Goal: Information Seeking & Learning: Learn about a topic

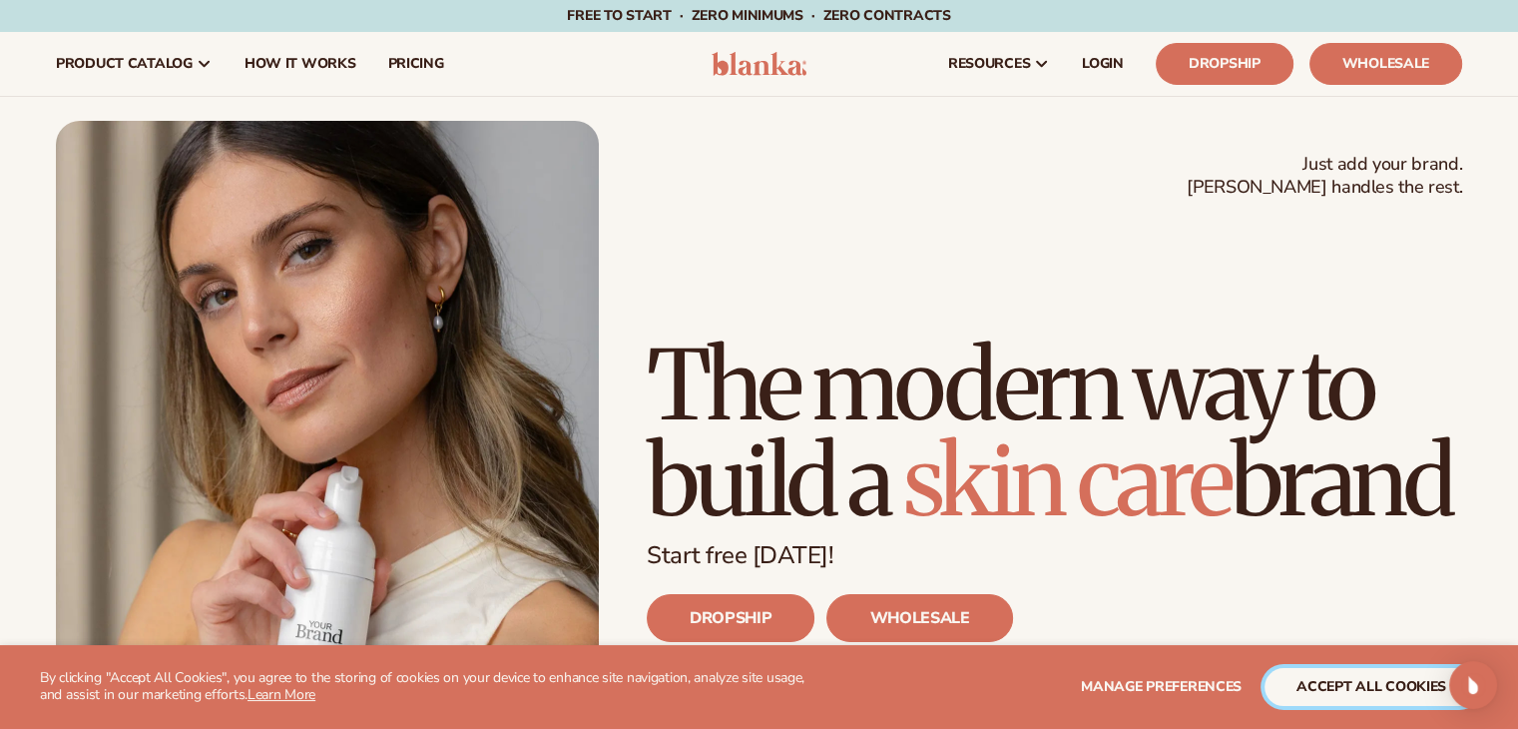
click at [1331, 684] on button "accept all cookies" at bounding box center [1371, 687] width 214 height 38
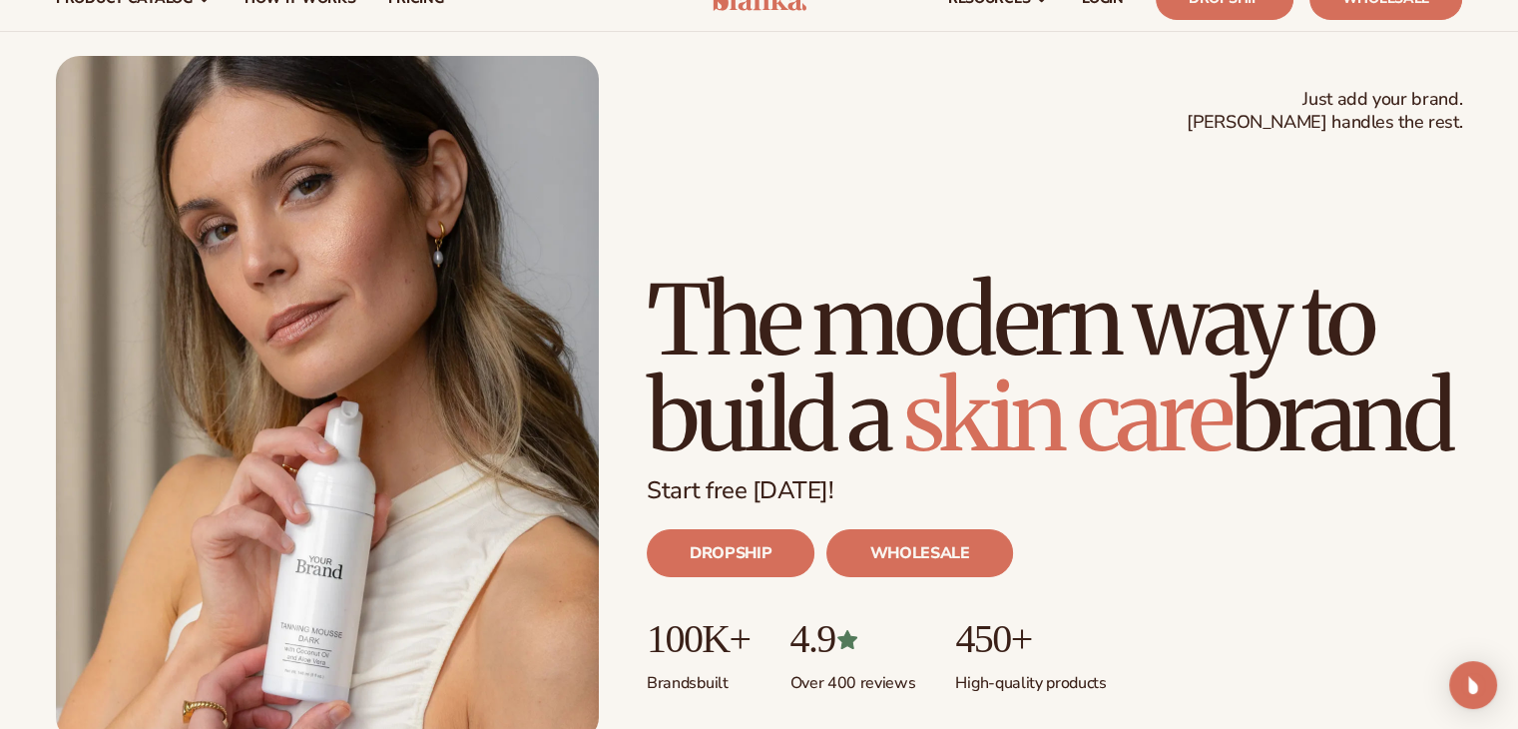
scroll to position [100, 0]
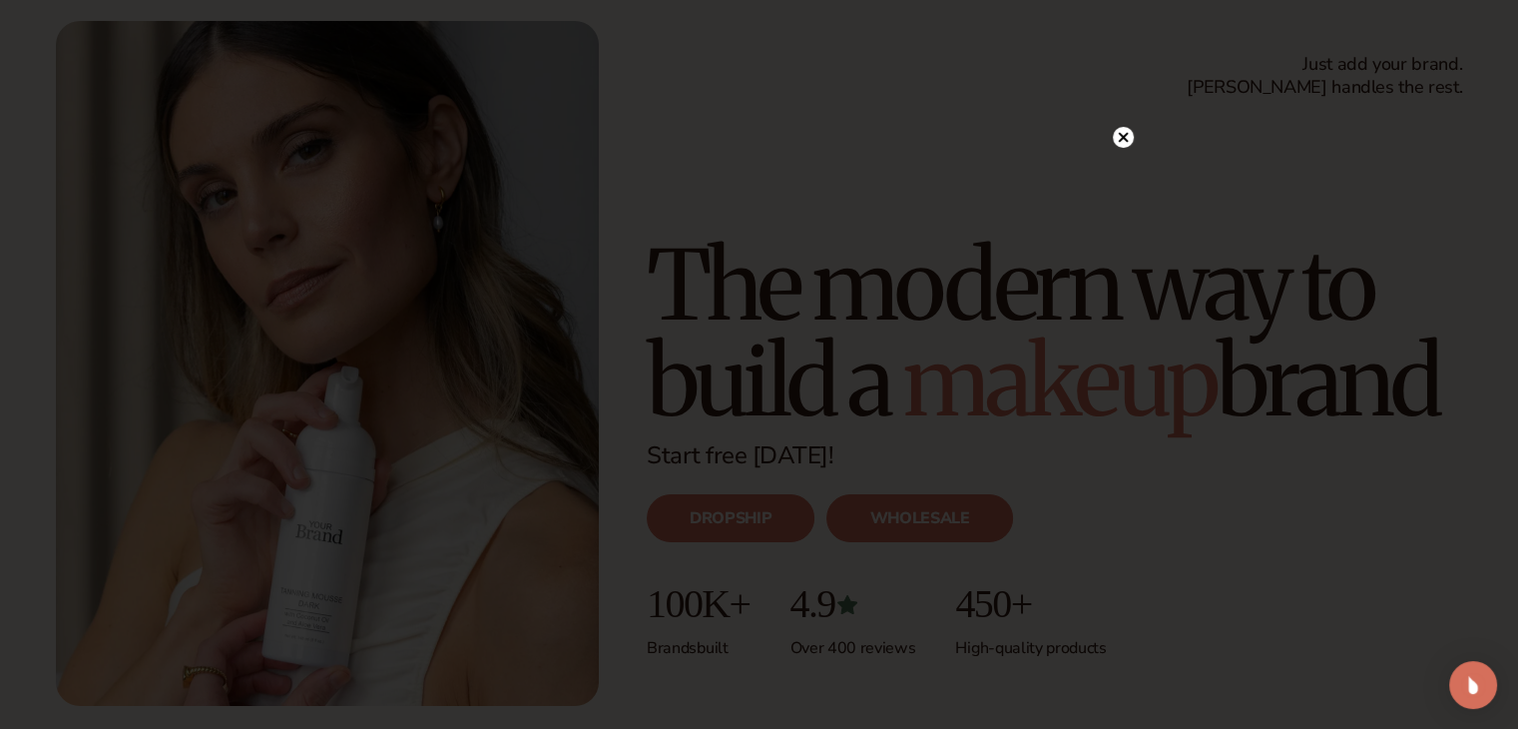
drag, startPoint x: 1129, startPoint y: 140, endPoint x: 1113, endPoint y: 139, distance: 16.0
click at [1128, 139] on circle at bounding box center [1123, 137] width 21 height 21
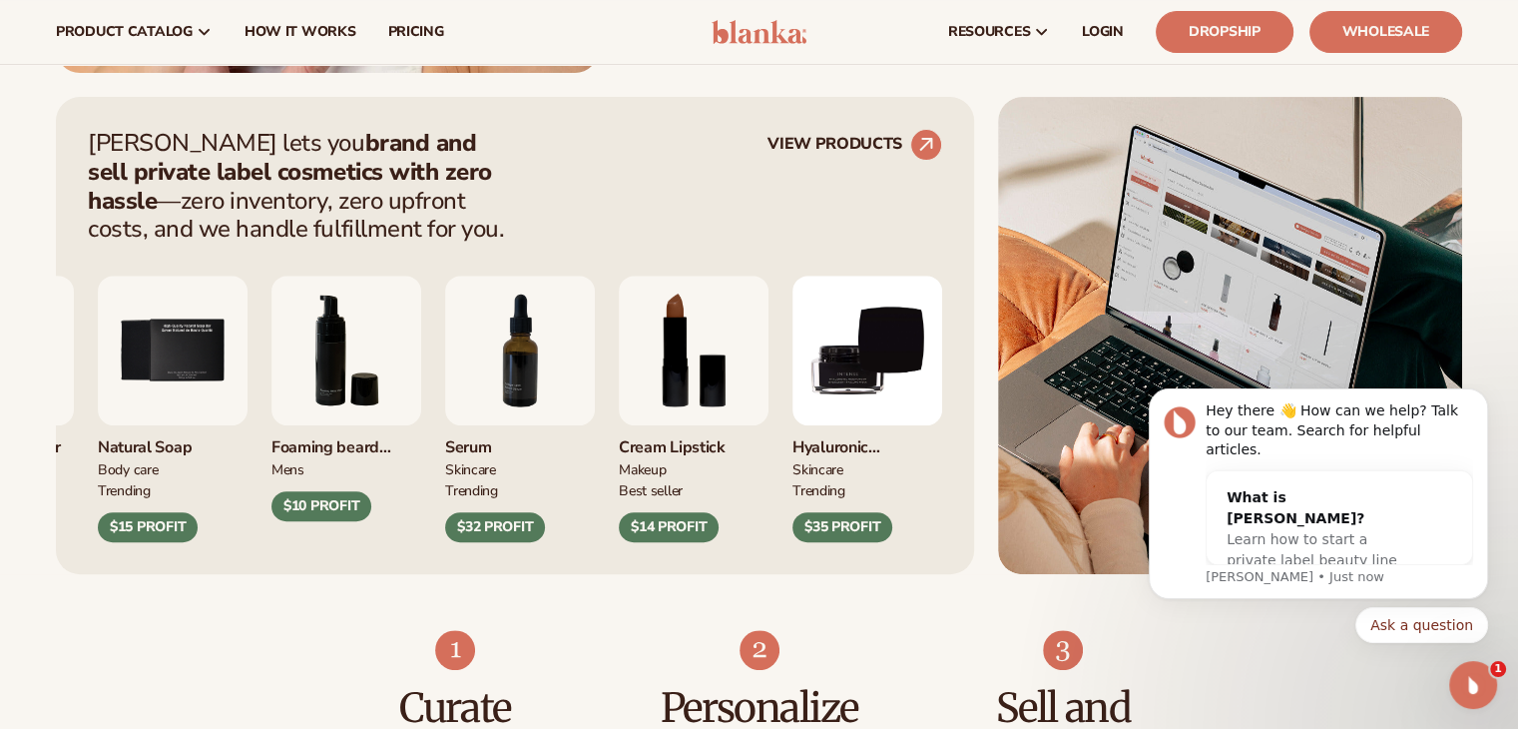
scroll to position [699, 0]
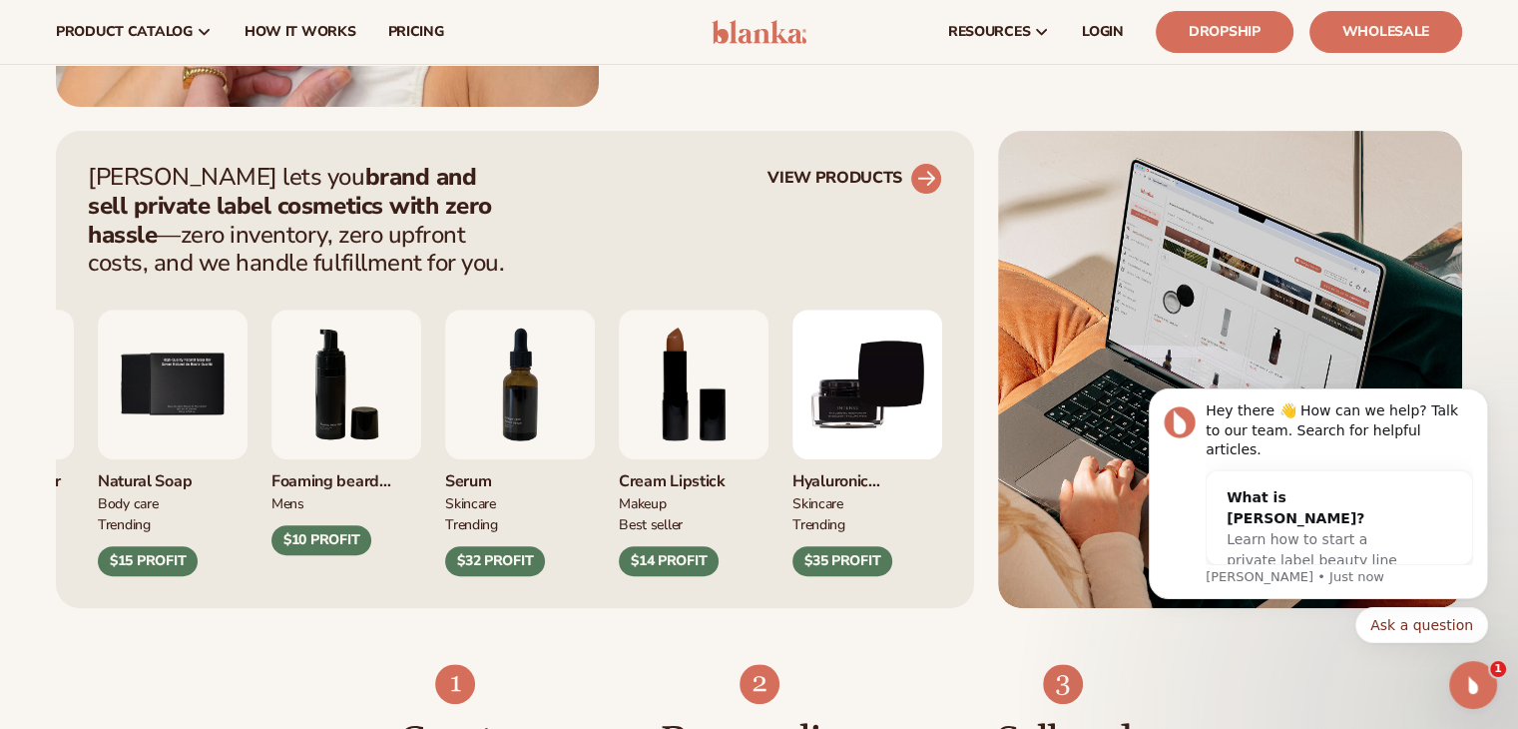
click at [919, 177] on circle at bounding box center [926, 179] width 44 height 44
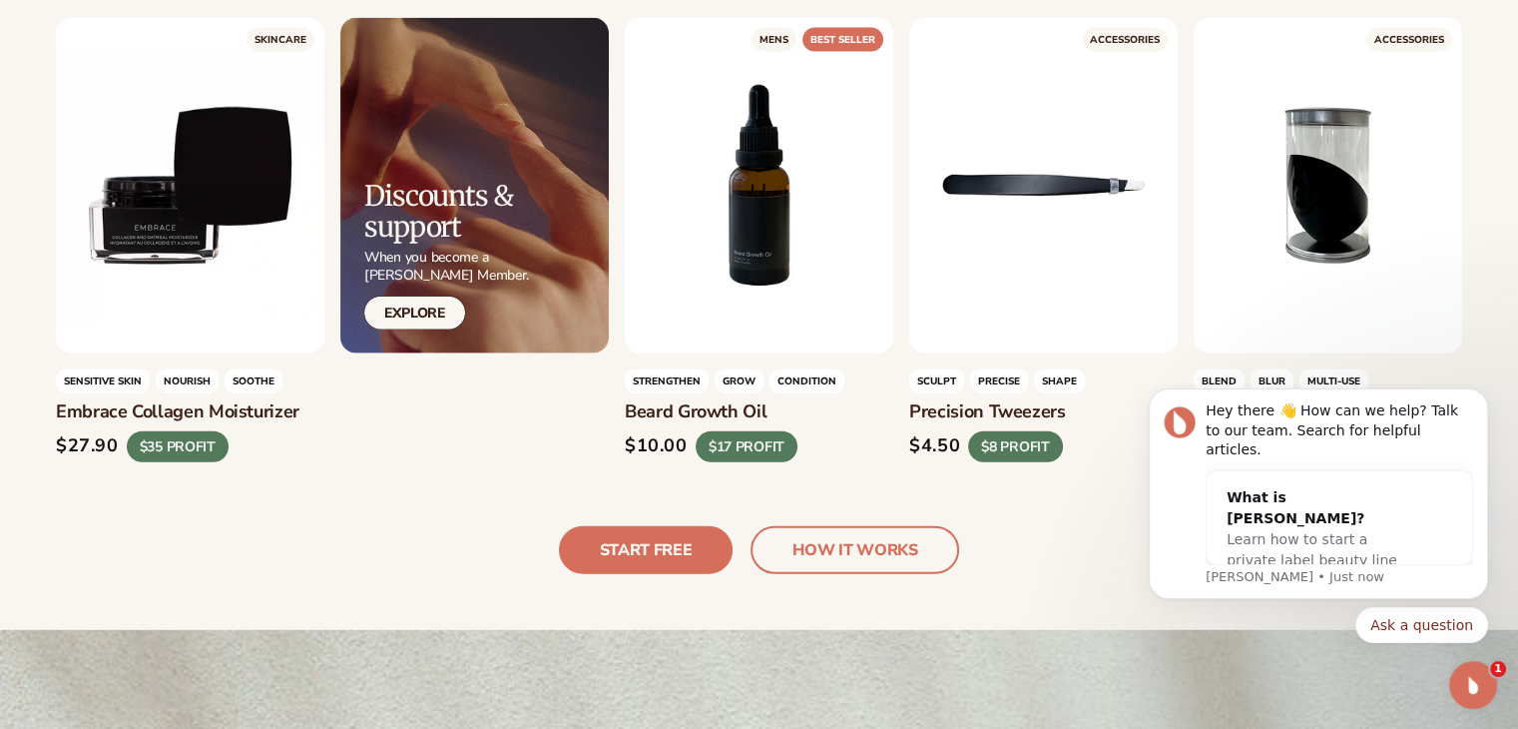
scroll to position [4790, 0]
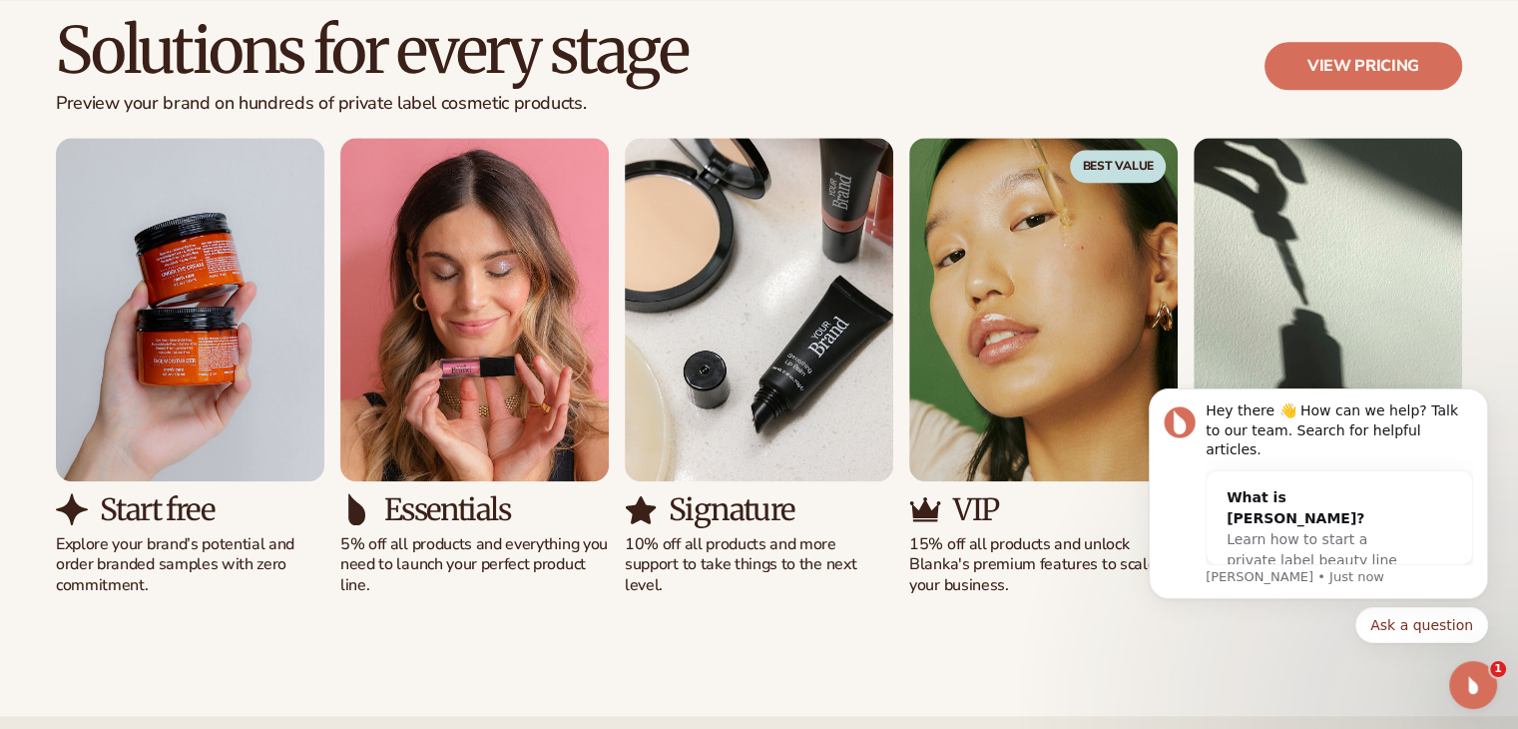
scroll to position [1896, 0]
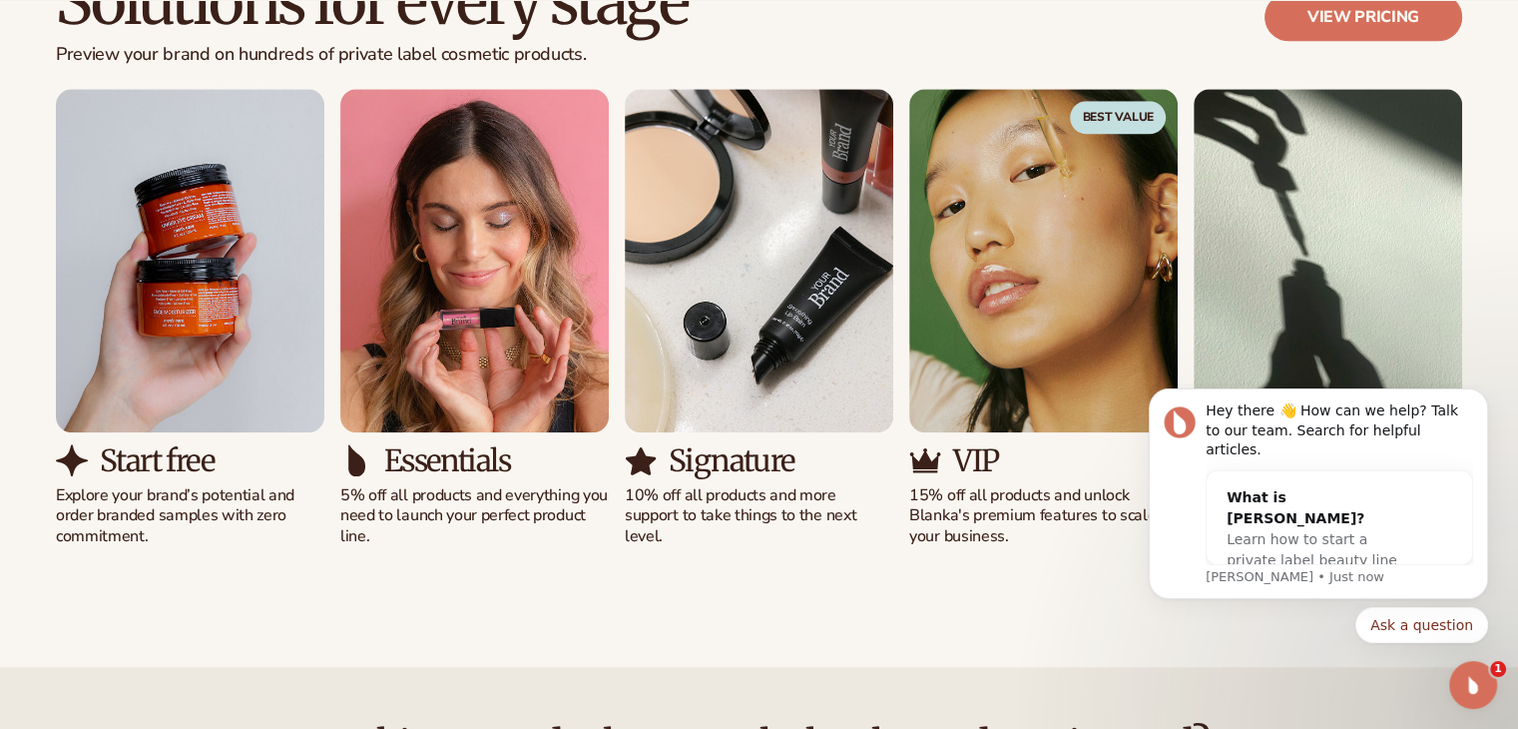
click at [90, 536] on p "Explore your brand’s potential and order branded samples with zero commitment." at bounding box center [190, 516] width 268 height 62
click at [180, 354] on img "1 / 5" at bounding box center [190, 260] width 268 height 342
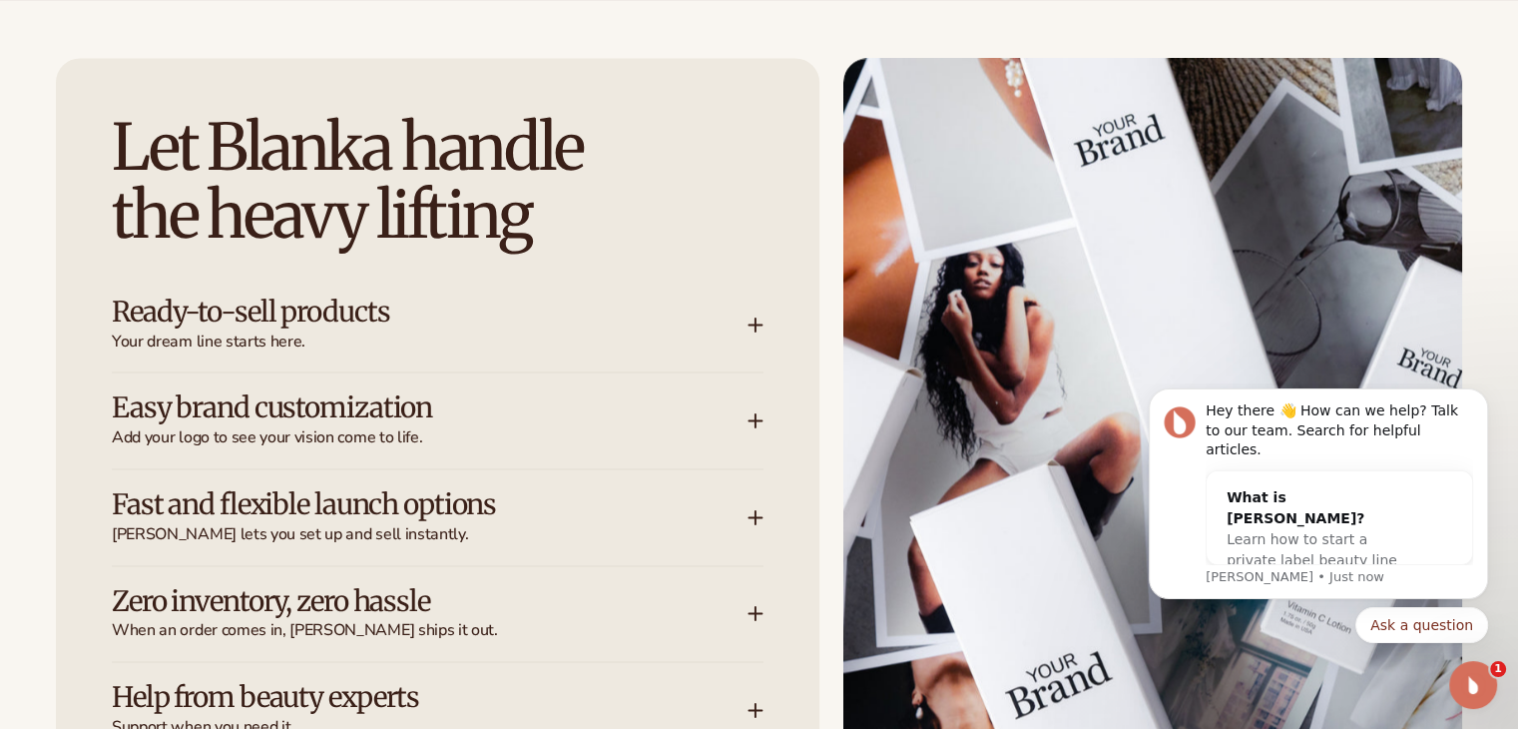
scroll to position [2894, 0]
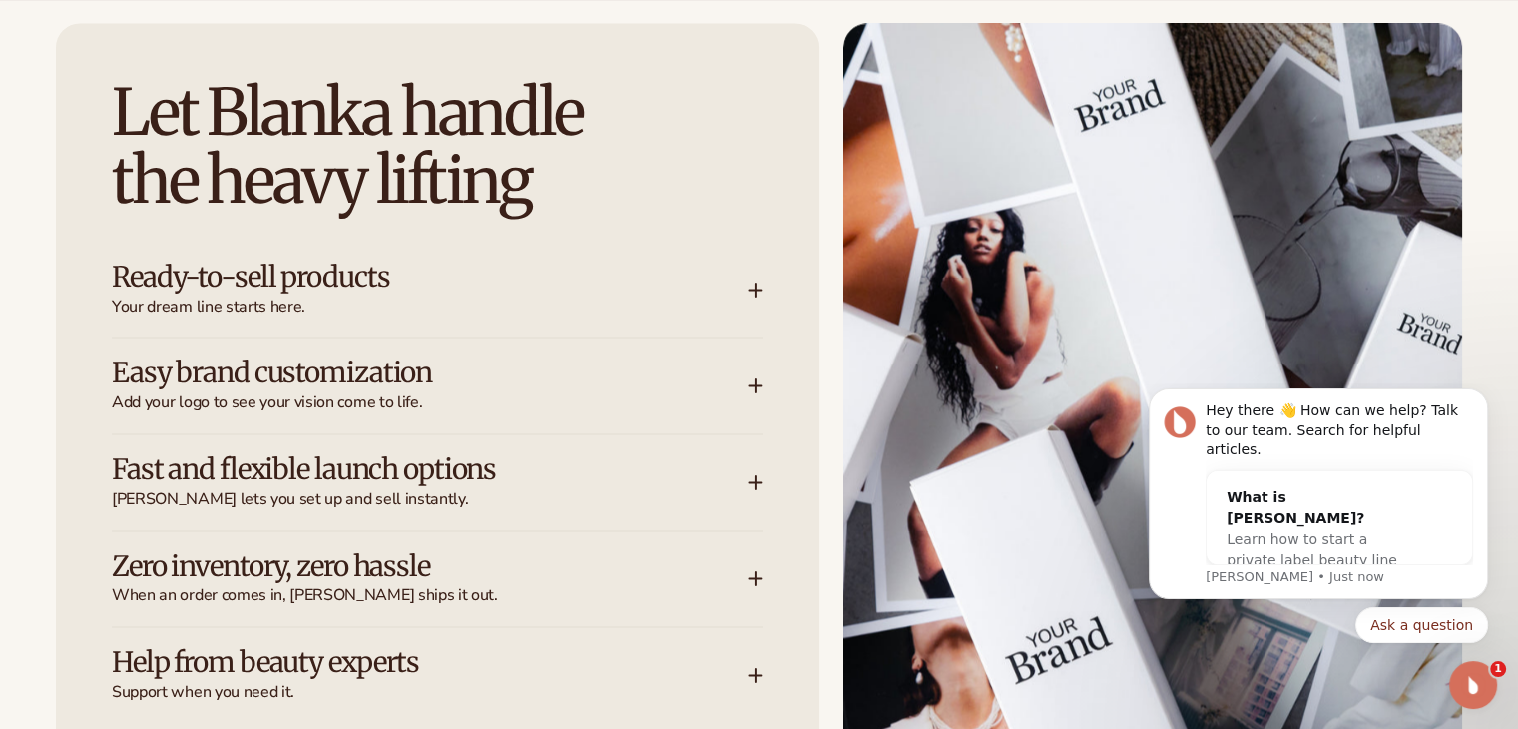
click at [750, 289] on icon at bounding box center [755, 289] width 13 height 0
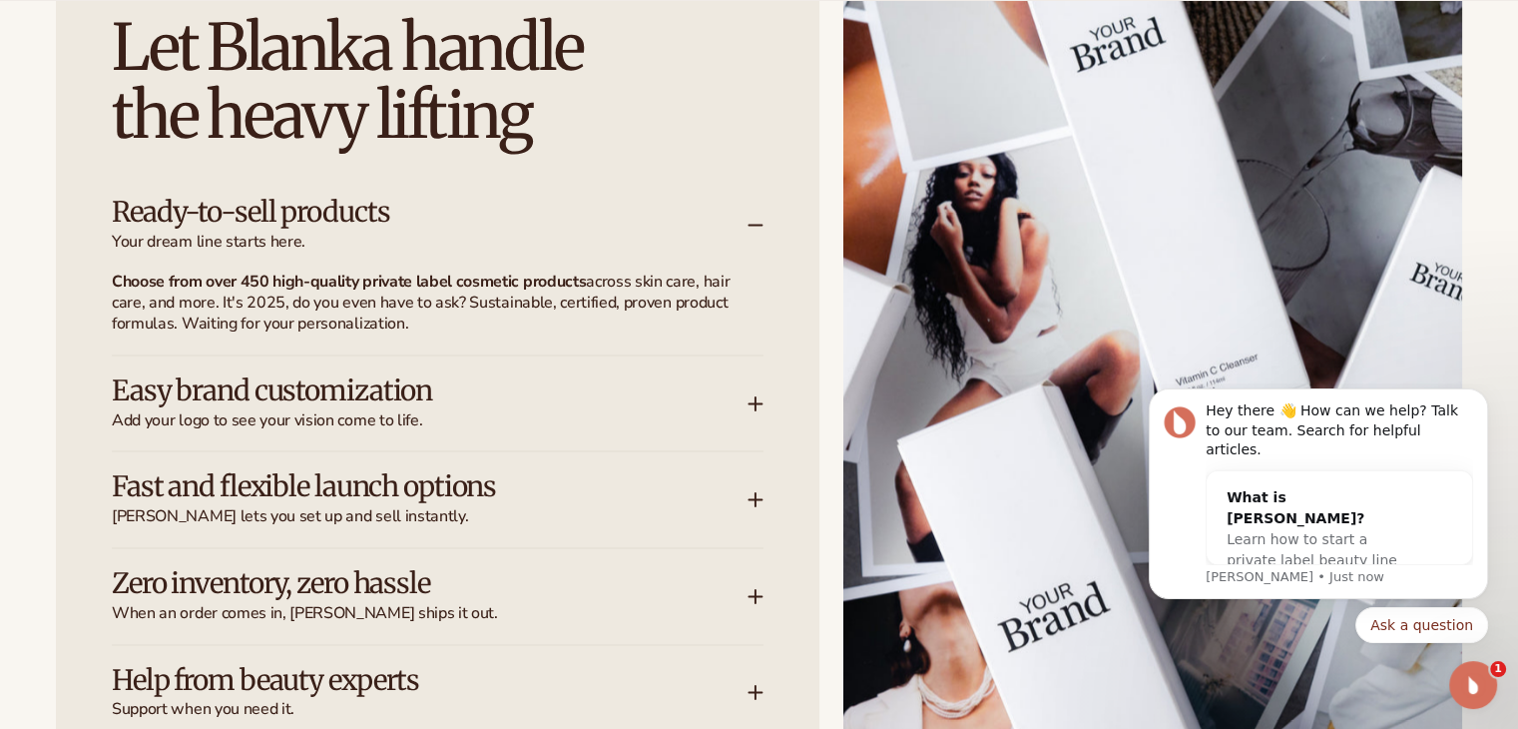
scroll to position [2994, 0]
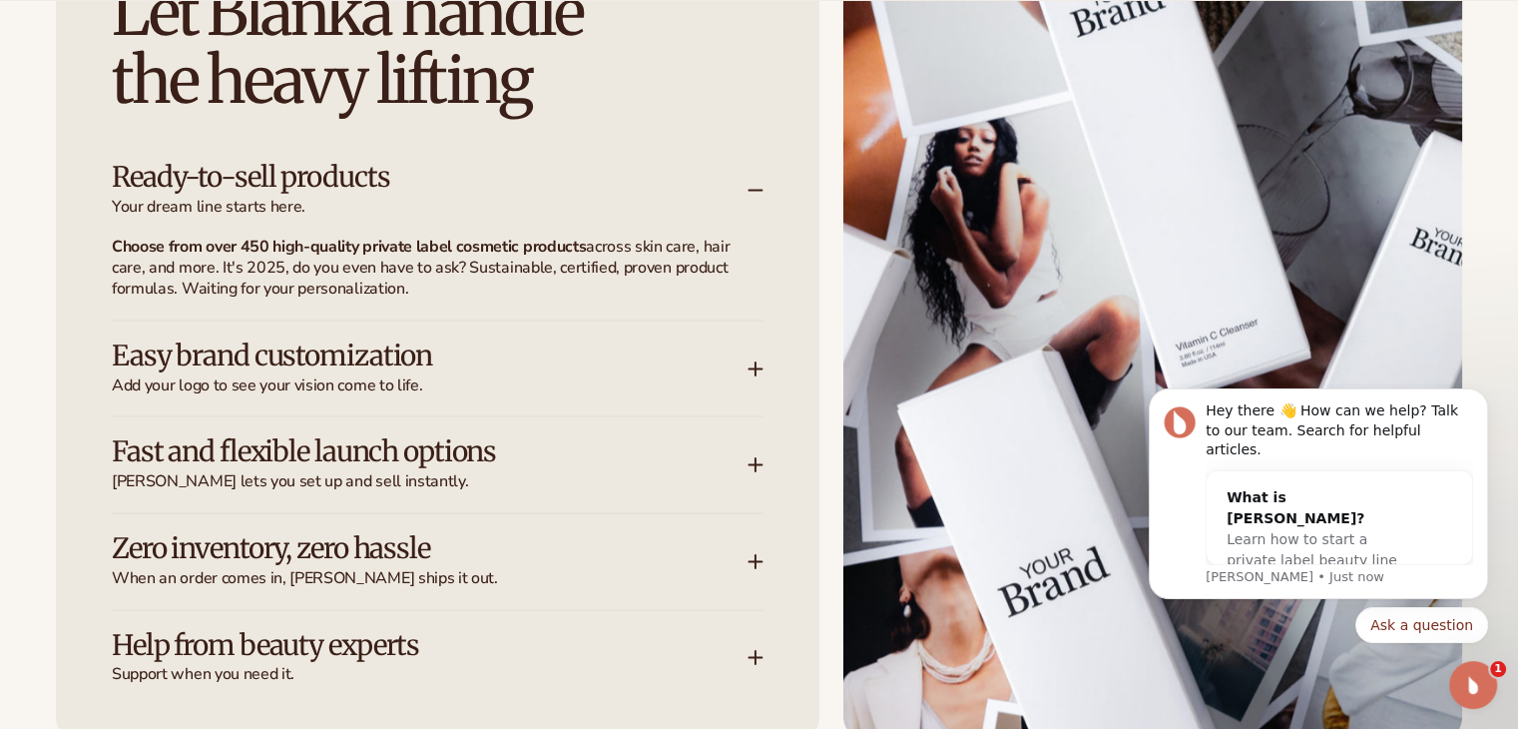
click at [439, 350] on h3 "Easy brand customization" at bounding box center [400, 355] width 576 height 31
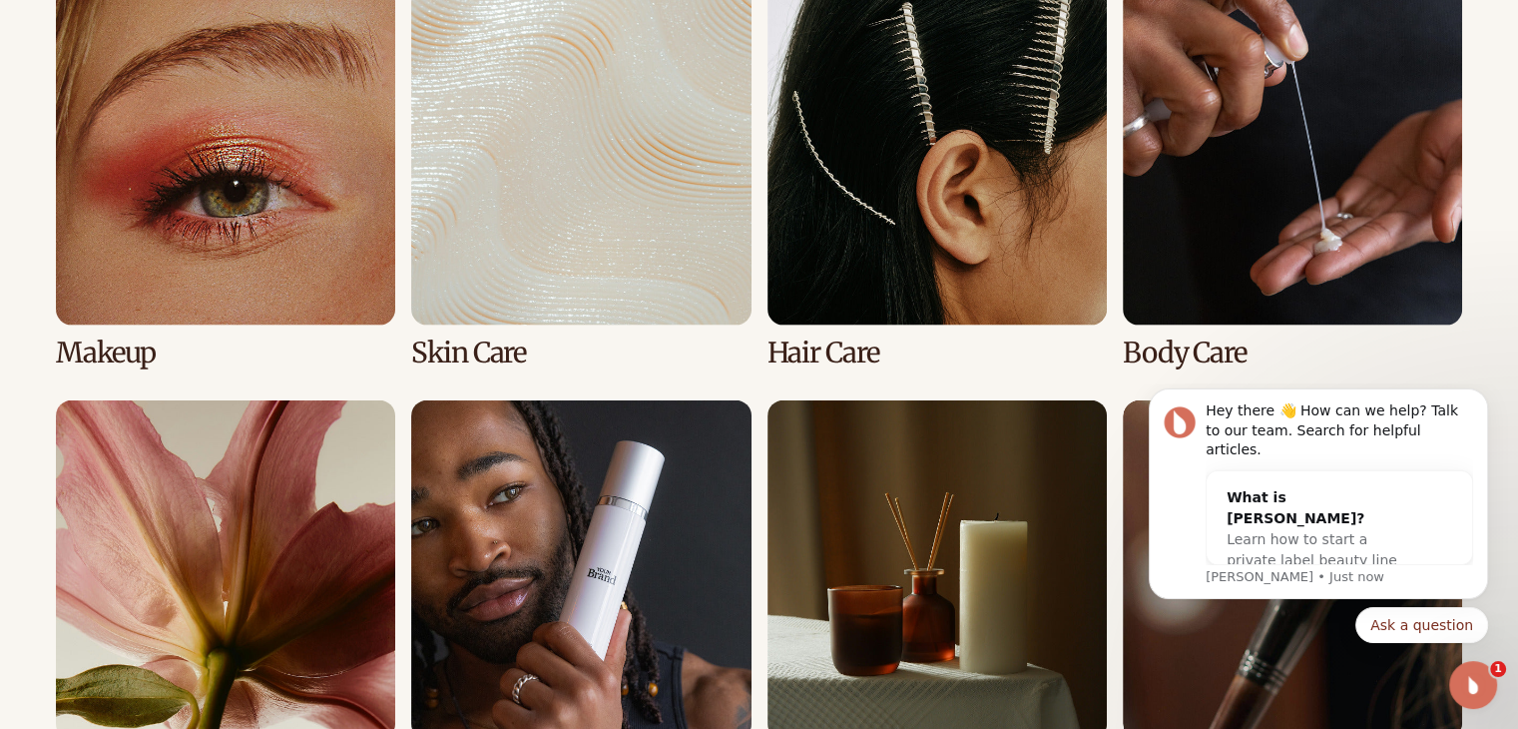
scroll to position [4391, 0]
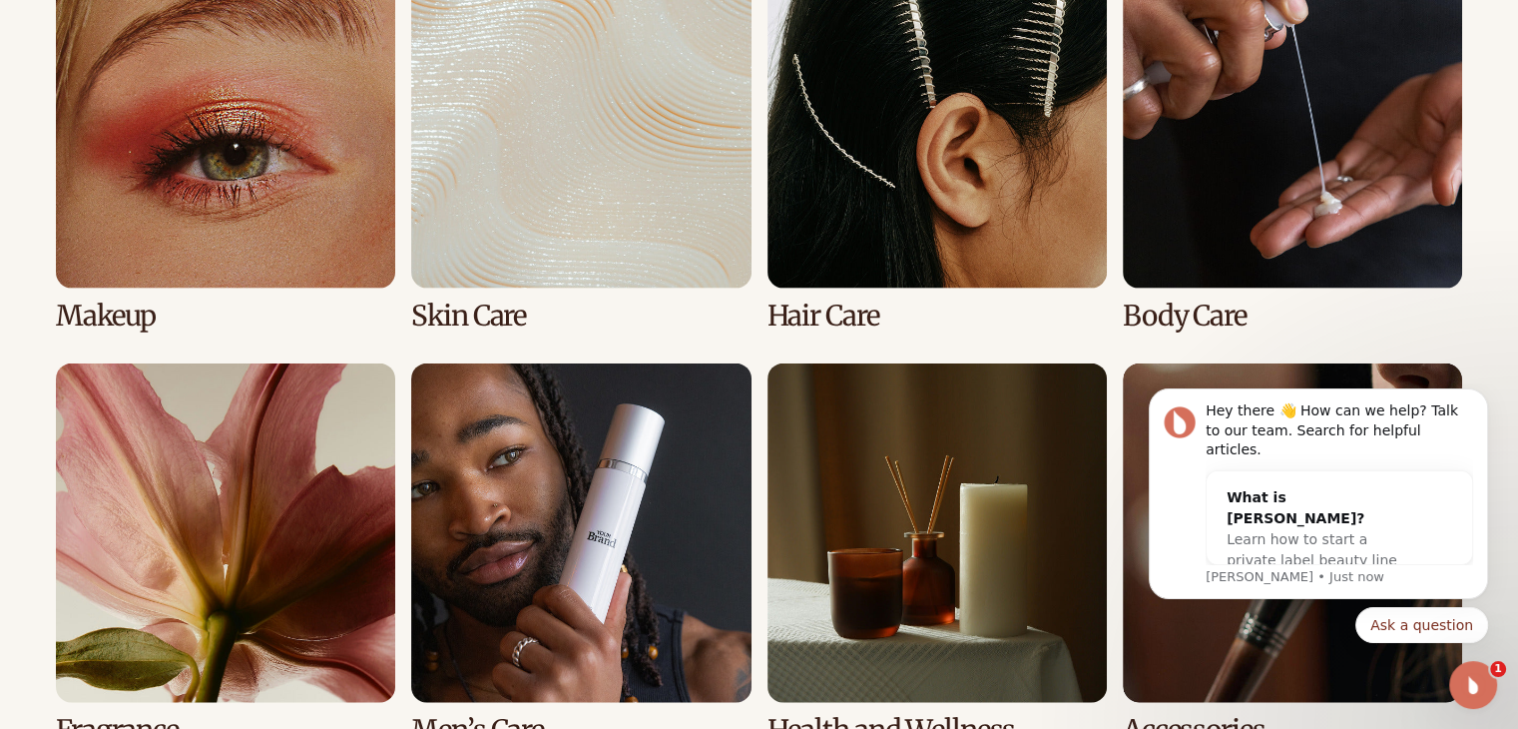
click at [925, 69] on link "3 / 8" at bounding box center [936, 140] width 339 height 382
click at [810, 311] on link "3 / 8" at bounding box center [936, 140] width 339 height 382
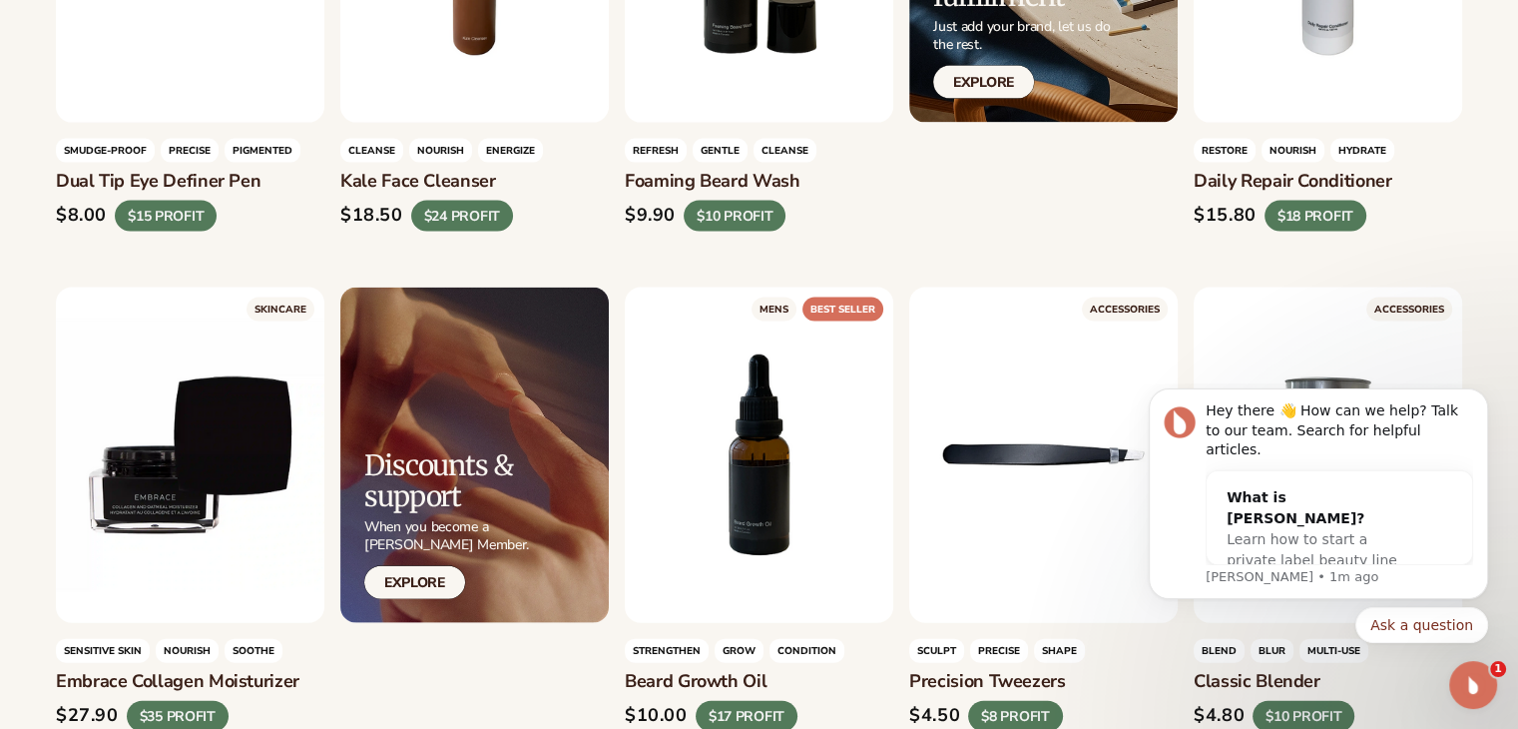
scroll to position [4591, 0]
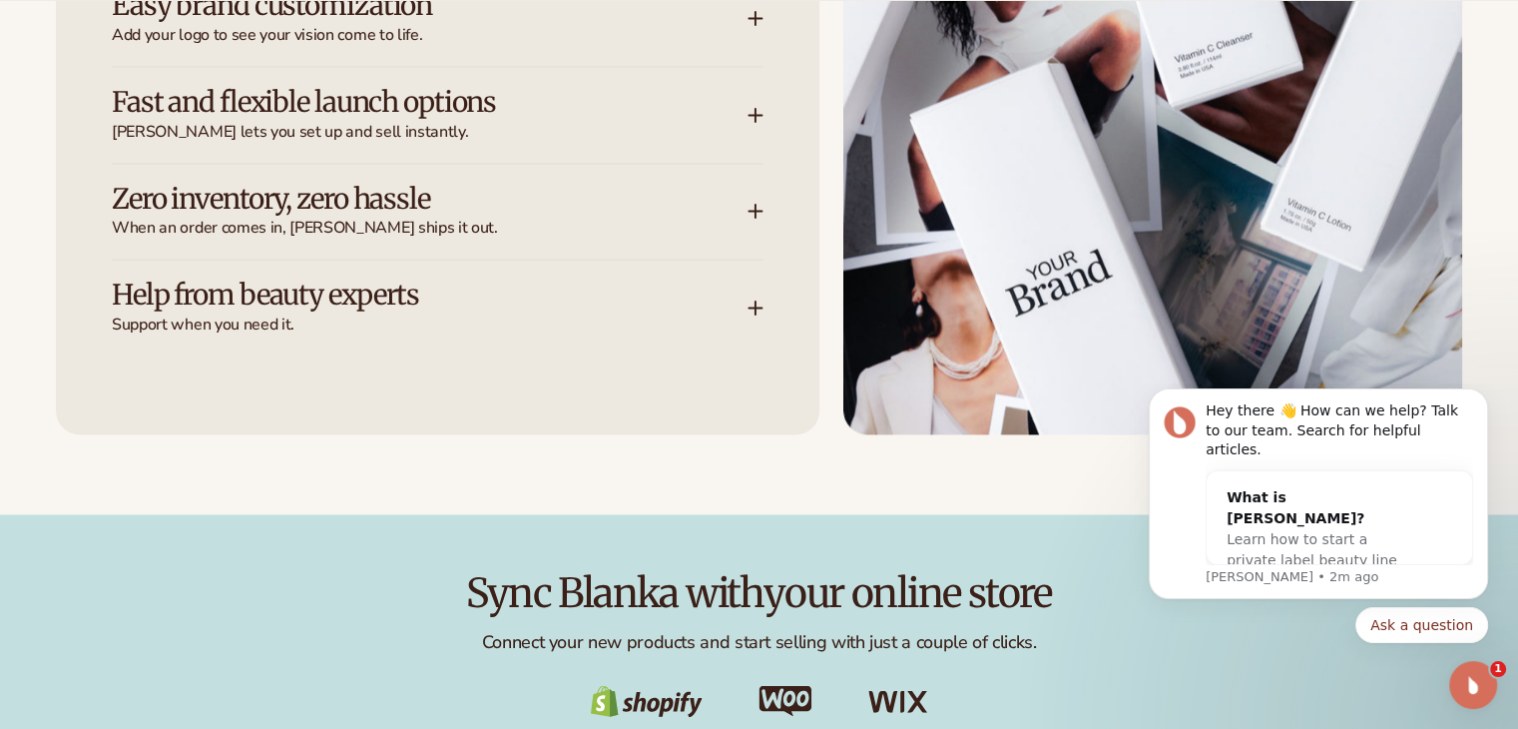
scroll to position [3393, 0]
